Goal: Complete application form: Complete application form

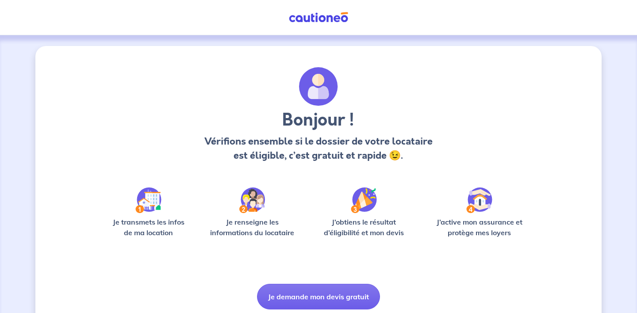
click at [327, 295] on button "Je demande mon devis gratuit" at bounding box center [318, 297] width 123 height 26
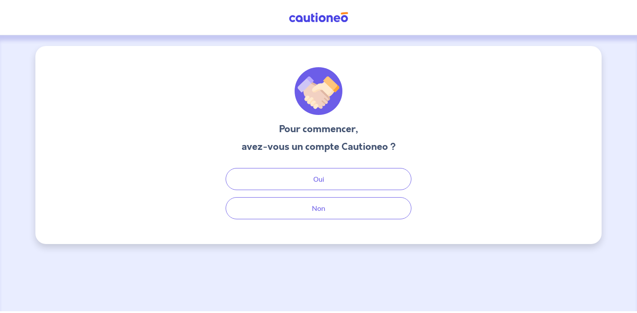
click at [327, 222] on div "Pour commencer, avez-vous un compte Cautioneo ? Oui Non" at bounding box center [318, 145] width 566 height 198
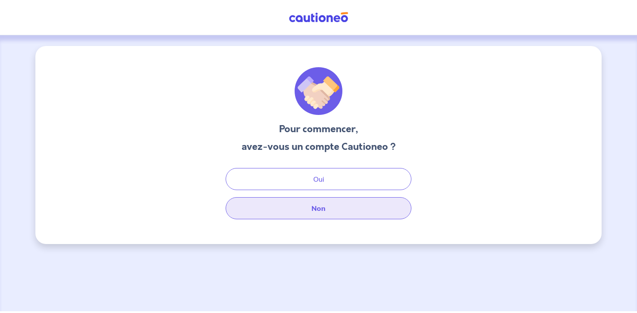
click at [319, 215] on button "Non" at bounding box center [319, 208] width 186 height 22
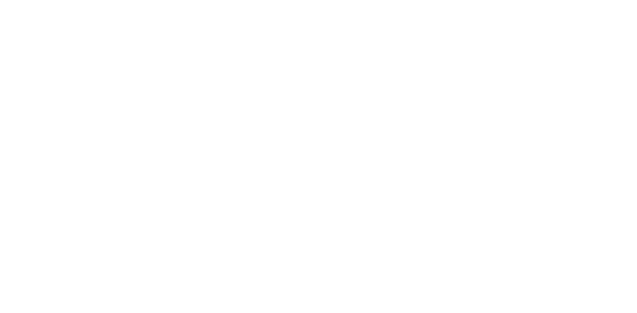
select select "FR"
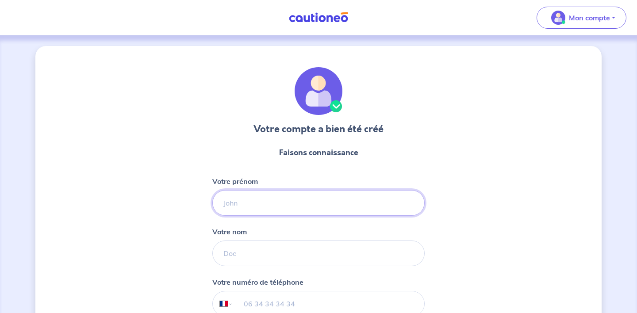
click at [254, 204] on input "Votre prénom" at bounding box center [318, 203] width 212 height 26
type input "Emilien"
click at [232, 257] on input "Votre nom" at bounding box center [318, 254] width 212 height 26
type input "Marechal"
click at [428, 266] on div "Votre compte a bien été créé Faisons connaissance Votre prénom Emilien Votre no…" at bounding box center [318, 226] width 566 height 360
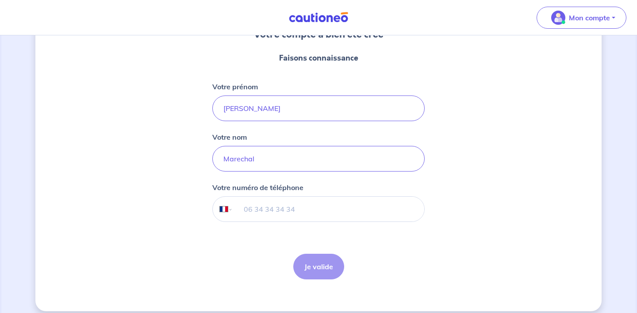
scroll to position [94, 0]
click at [254, 209] on input "tel" at bounding box center [328, 210] width 191 height 25
type input "06 22 90 37 76"
click at [326, 263] on button "Je valide" at bounding box center [318, 268] width 51 height 26
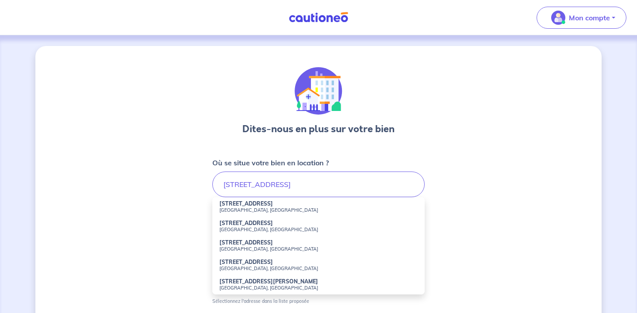
click at [249, 230] on small "Nice, France" at bounding box center [318, 229] width 198 height 6
type input "21 Rue d'Angleterre, Nice, France"
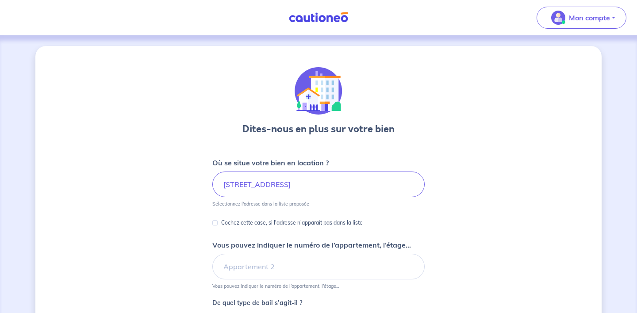
scroll to position [63, 0]
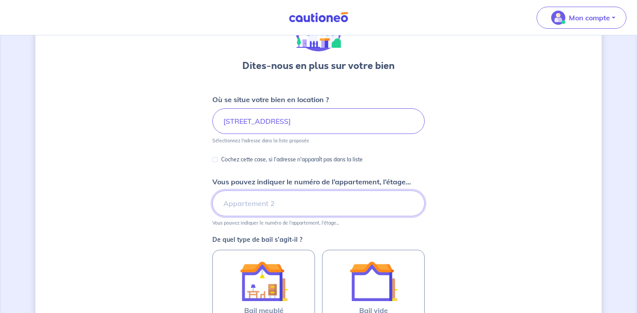
click at [299, 203] on input "Vous pouvez indiquer le numéro de l’appartement, l’étage..." at bounding box center [318, 204] width 212 height 26
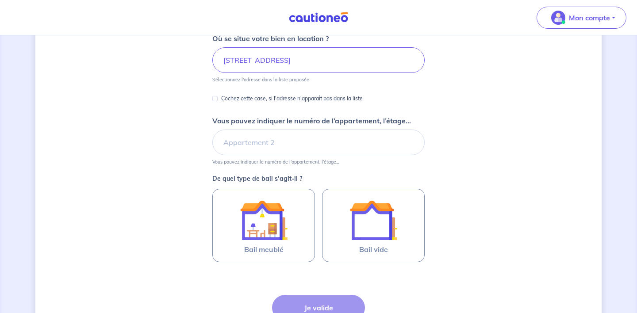
scroll to position [138, 0]
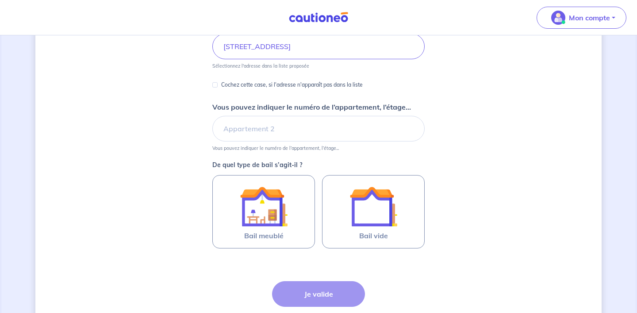
click at [90, 168] on div "Dites-nous en plus sur votre bien Où se situe votre bien en location ? 21 Rue d…" at bounding box center [318, 140] width 566 height 464
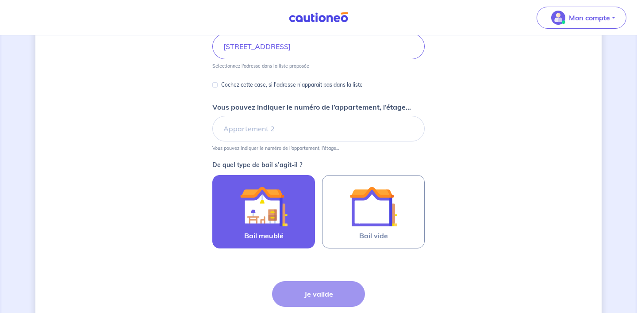
click at [249, 222] on img at bounding box center [264, 207] width 48 height 48
click at [0, 0] on input "Bail meublé" at bounding box center [0, 0] width 0 height 0
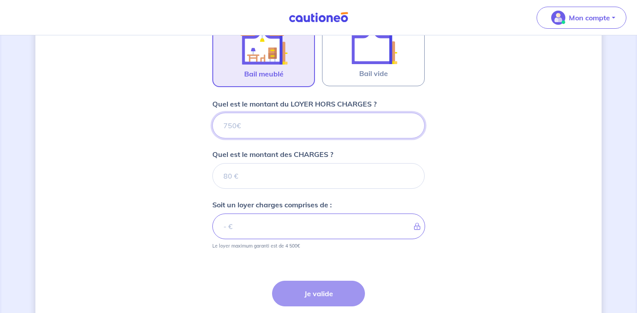
scroll to position [278, 0]
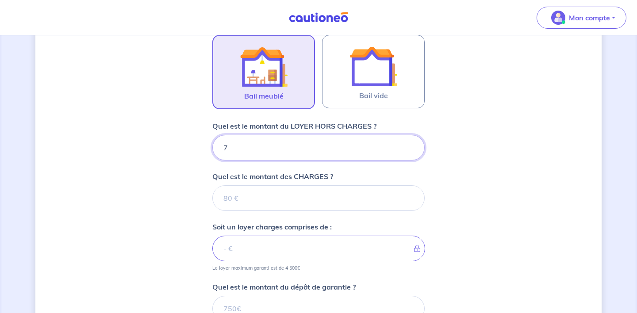
type input "75"
type input "750"
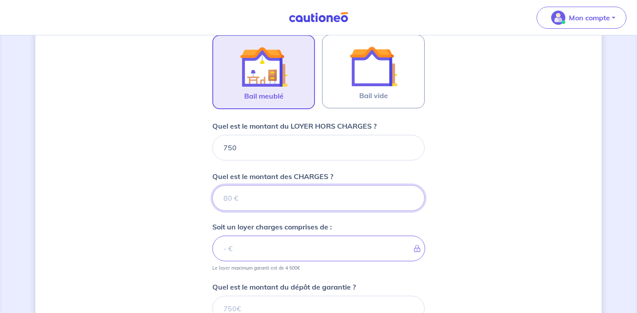
click at [280, 202] on input "Quel est le montant des CHARGES ?" at bounding box center [318, 198] width 212 height 26
type input "30"
type input "780"
type input "30"
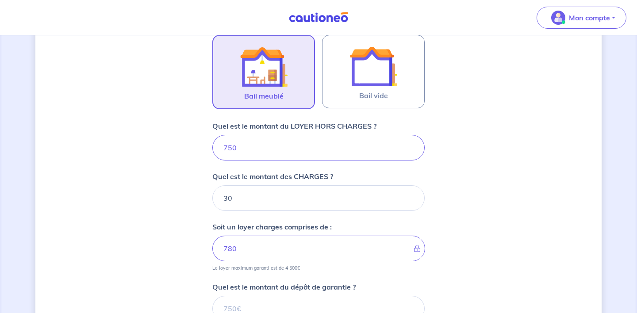
click at [481, 199] on div "Dites-nous en plus sur votre bien Où se situe votre bien en location ? 21 Rue d…" at bounding box center [318, 111] width 566 height 686
click at [245, 148] on input "750" at bounding box center [318, 148] width 212 height 26
type input "7"
type input "105"
type input "72"
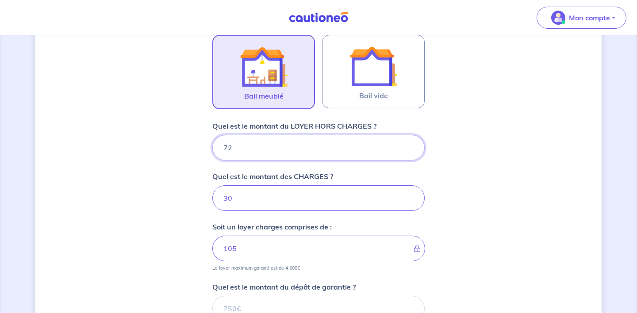
type input "37"
type input "720"
type input "750"
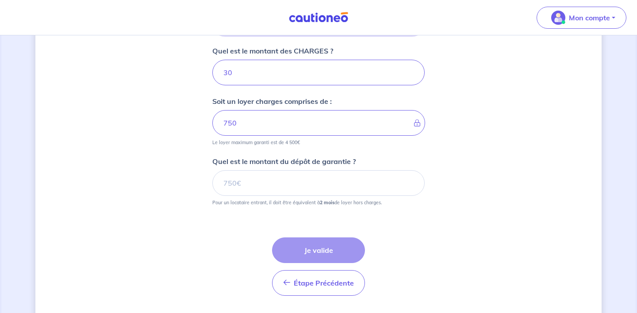
scroll to position [410, 0]
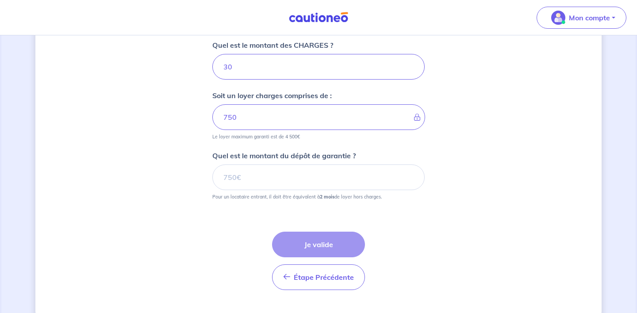
type input "720"
click at [263, 188] on input "Quel est le montant du dépôt de garantie ?" at bounding box center [318, 178] width 212 height 26
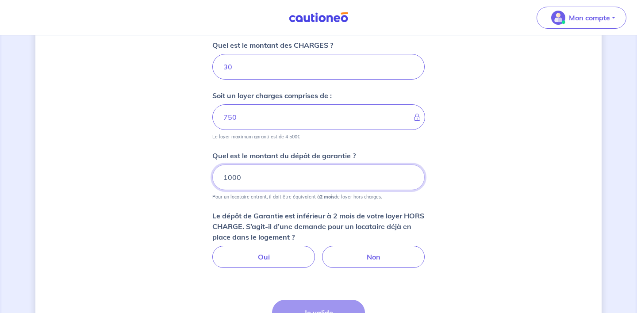
type input "1000"
click at [486, 207] on div "Dites-nous en plus sur votre bien Où se situe votre bien en location ? 21 Rue d…" at bounding box center [318, 13] width 566 height 754
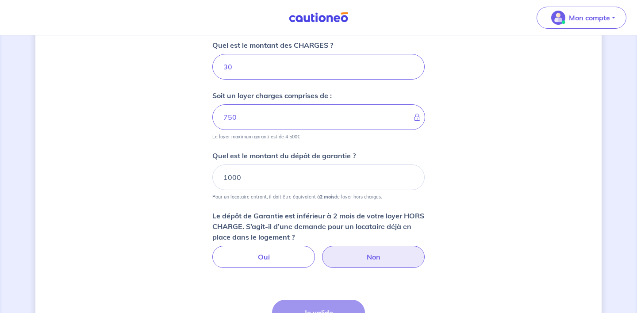
click at [386, 258] on label "Non" at bounding box center [373, 257] width 103 height 22
click at [322, 252] on input "Non" at bounding box center [319, 249] width 6 height 6
radio input "true"
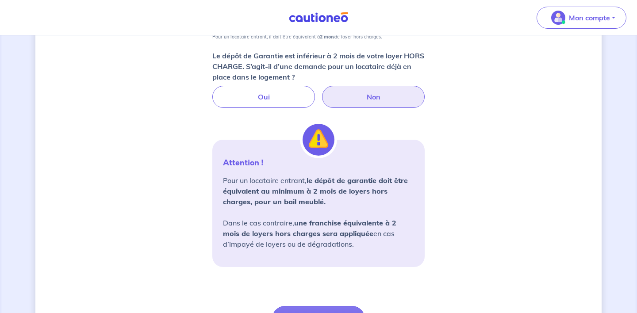
scroll to position [596, 0]
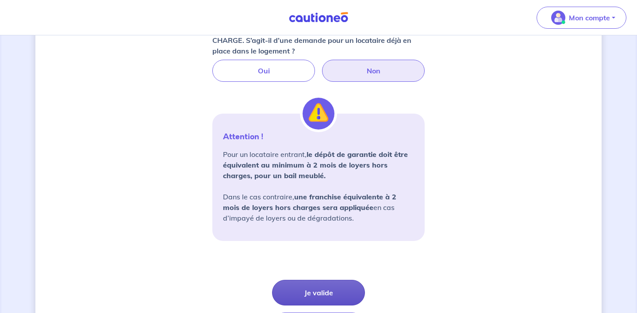
click at [318, 293] on button "Je valide" at bounding box center [318, 293] width 93 height 26
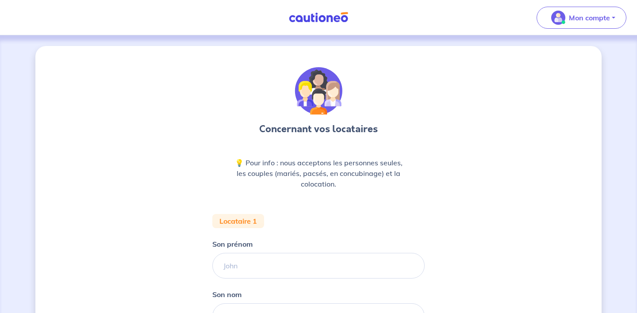
click at [311, 24] on link at bounding box center [318, 17] width 66 height 15
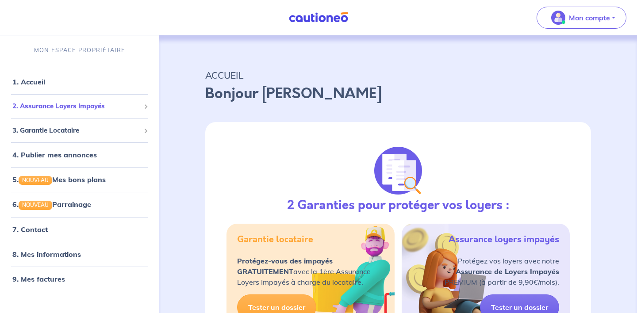
click at [78, 107] on span "2. Assurance Loyers Impayés" at bounding box center [76, 106] width 128 height 10
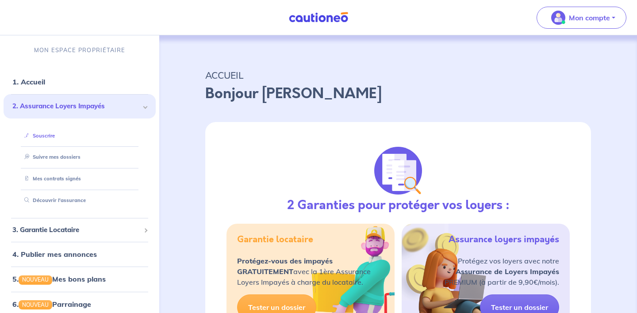
click at [48, 135] on link "Souscrire" at bounding box center [38, 136] width 34 height 6
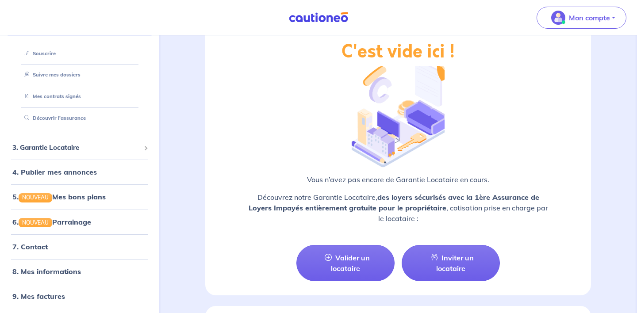
scroll to position [766, 0]
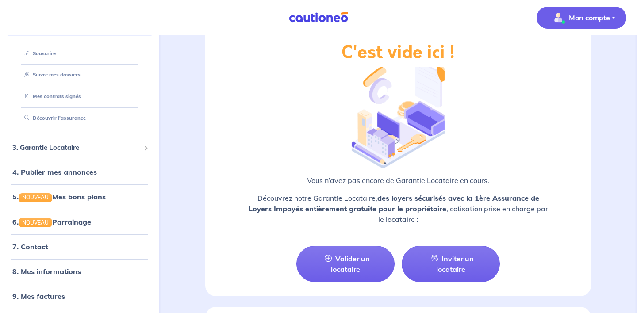
click at [607, 15] on p "Mon compte" at bounding box center [589, 17] width 41 height 11
click at [568, 73] on link "Me déconnecter" at bounding box center [572, 76] width 71 height 14
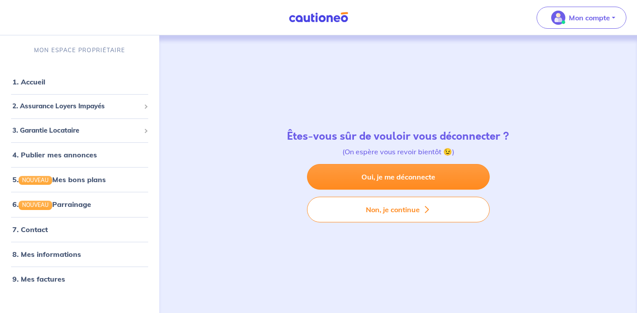
click at [308, 16] on img at bounding box center [318, 17] width 66 height 11
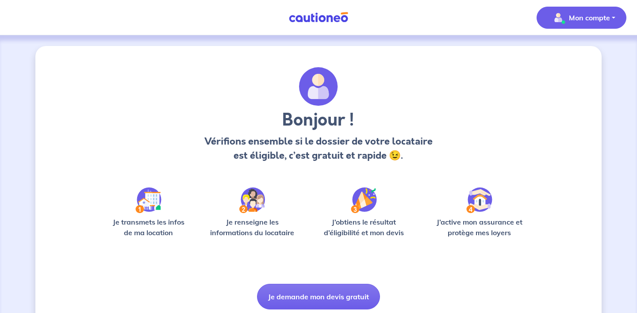
click at [585, 23] on span "Mon compte" at bounding box center [579, 18] width 62 height 14
click at [577, 77] on link "Me déconnecter" at bounding box center [572, 76] width 71 height 14
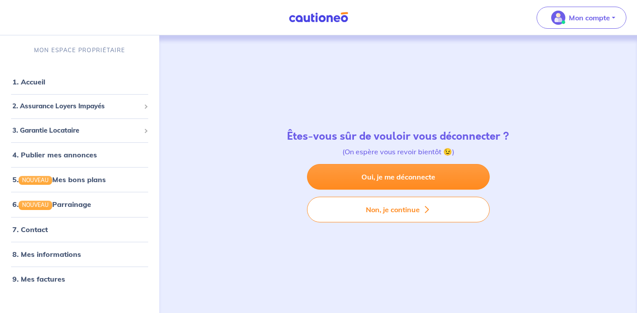
click at [320, 17] on img at bounding box center [318, 17] width 66 height 11
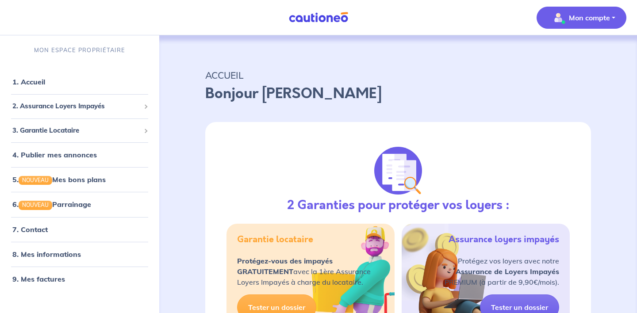
click at [595, 19] on p "Mon compte" at bounding box center [589, 17] width 41 height 11
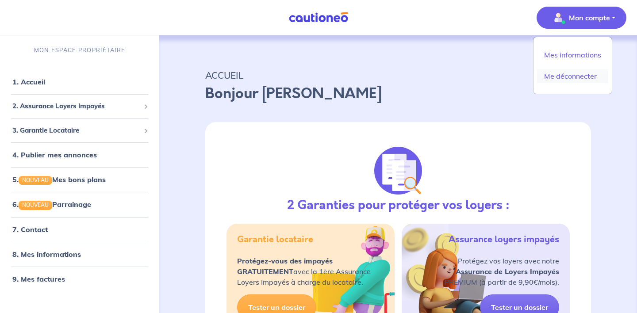
click at [565, 80] on link "Me déconnecter" at bounding box center [572, 76] width 71 height 14
